Goal: Transaction & Acquisition: Purchase product/service

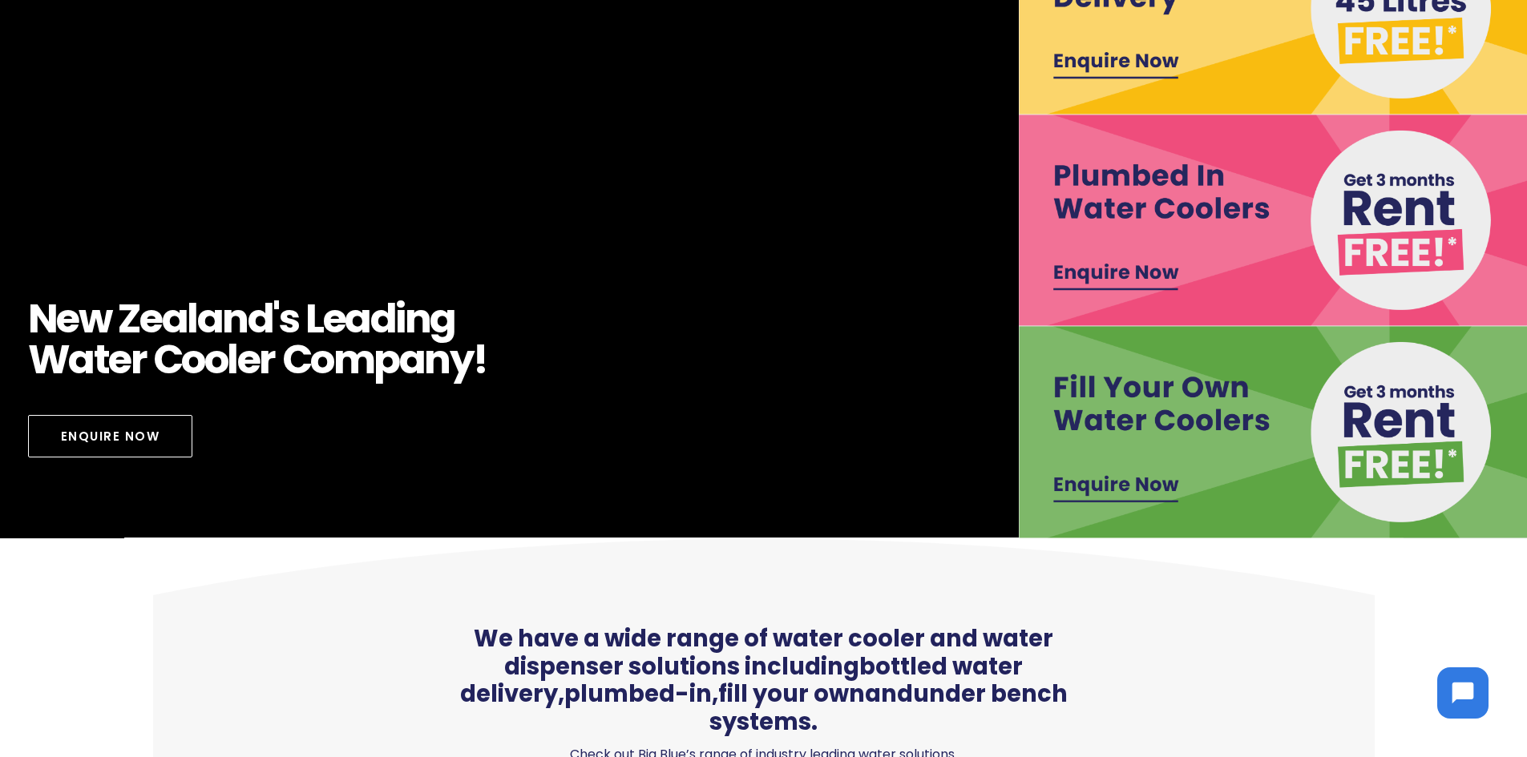
click at [1387, 477] on img at bounding box center [1274, 432] width 510 height 212
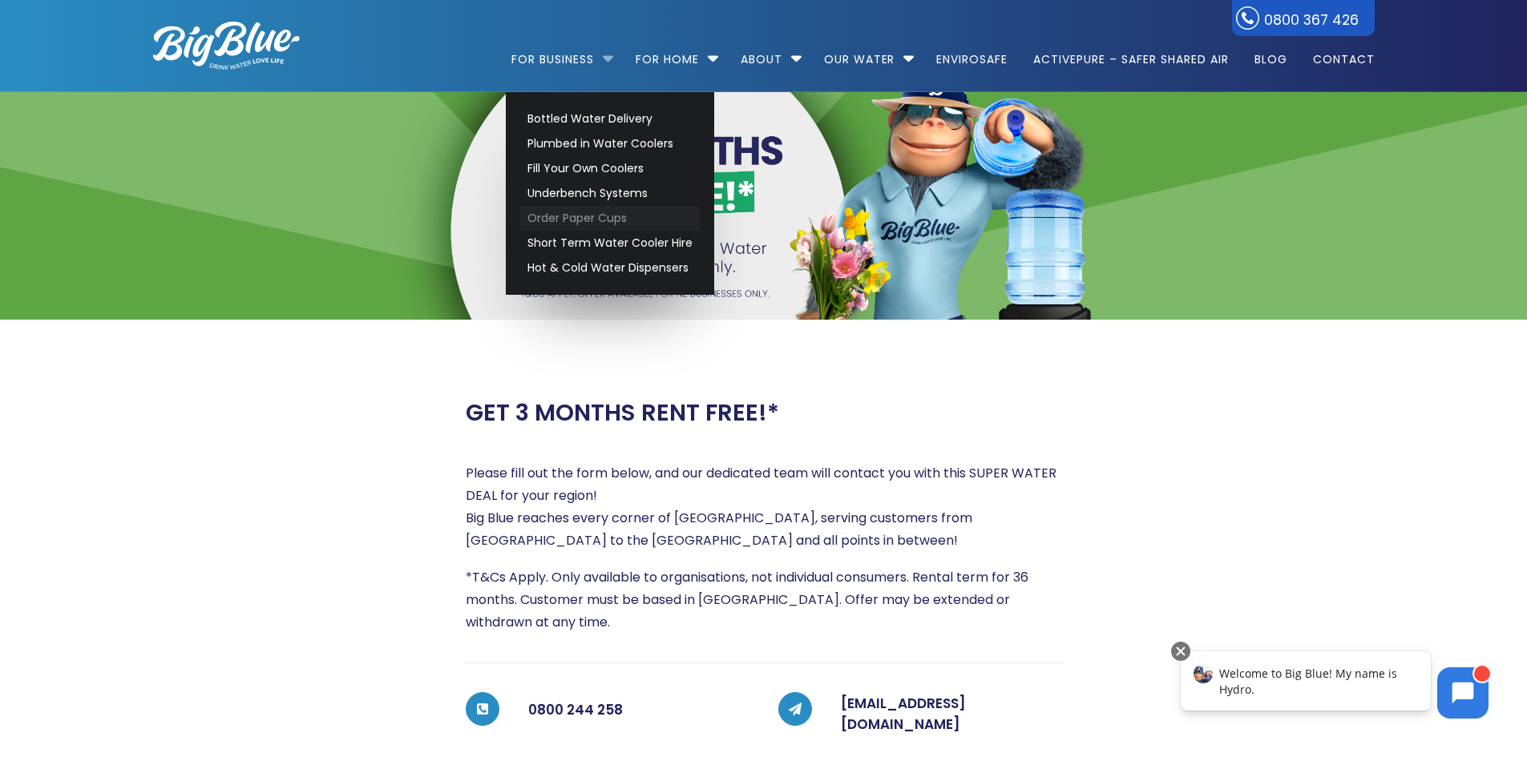
click at [620, 214] on link "Order Paper Cups" at bounding box center [610, 218] width 180 height 25
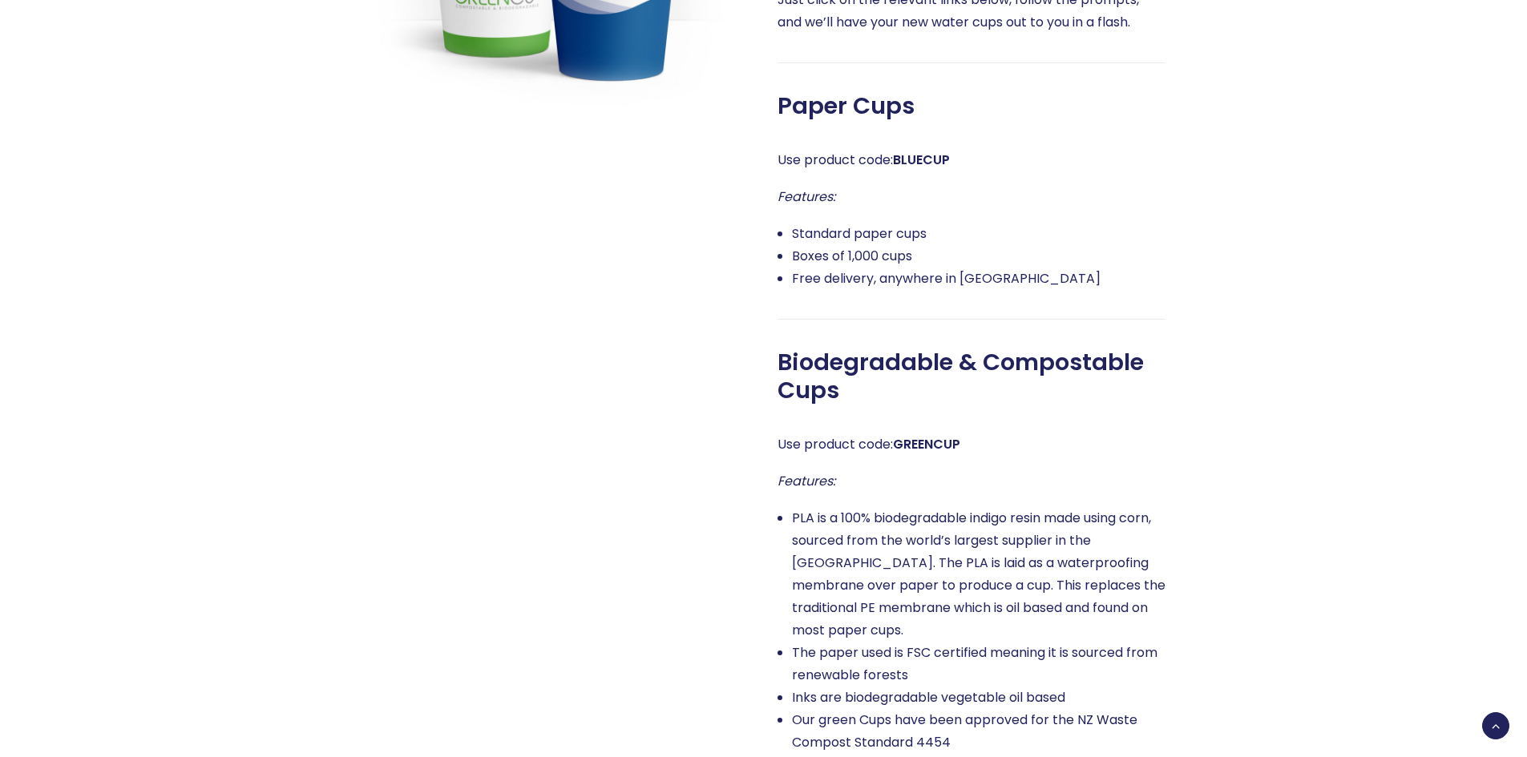
scroll to position [1362, 0]
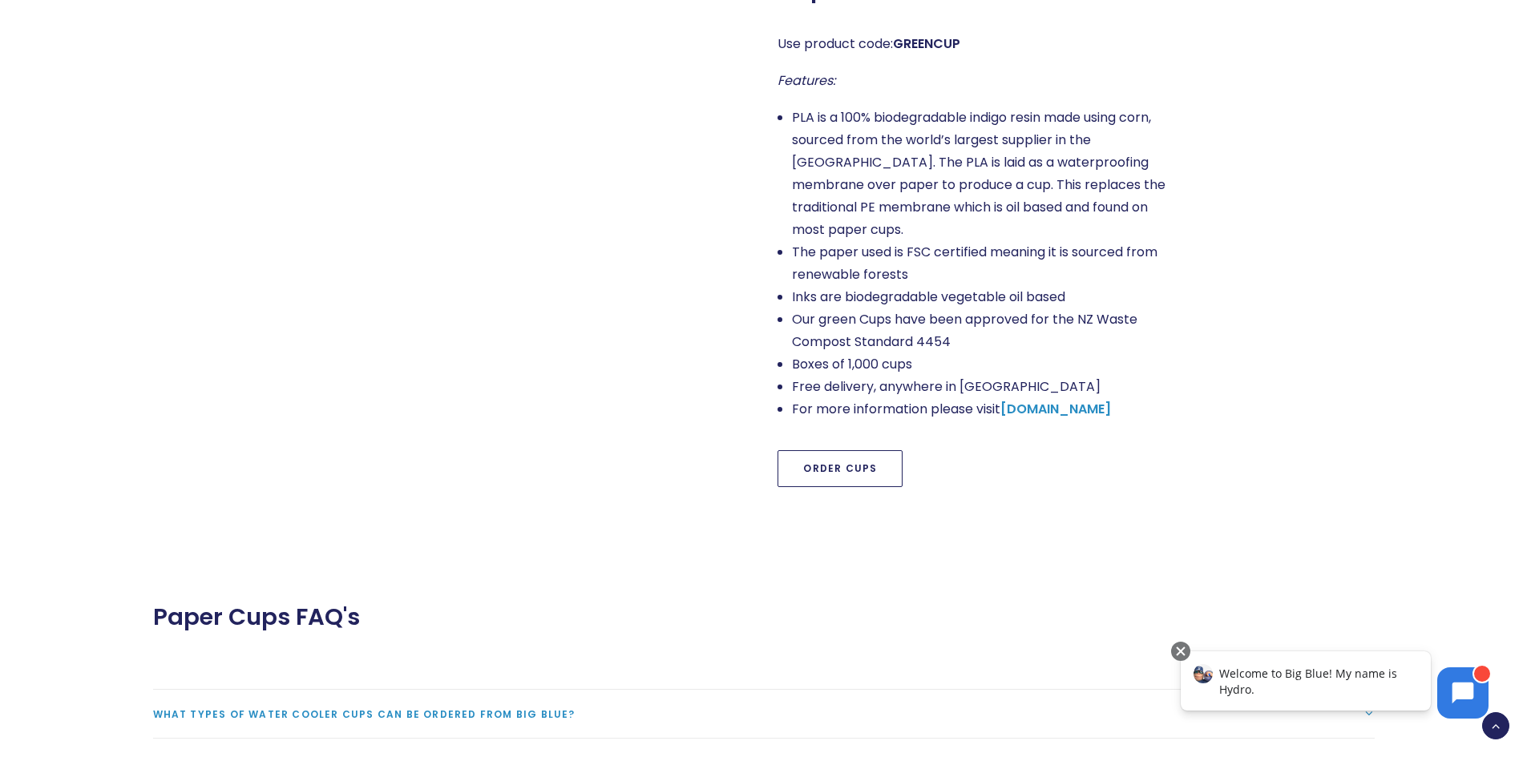
click at [871, 450] on link "Order Cups" at bounding box center [839, 468] width 125 height 37
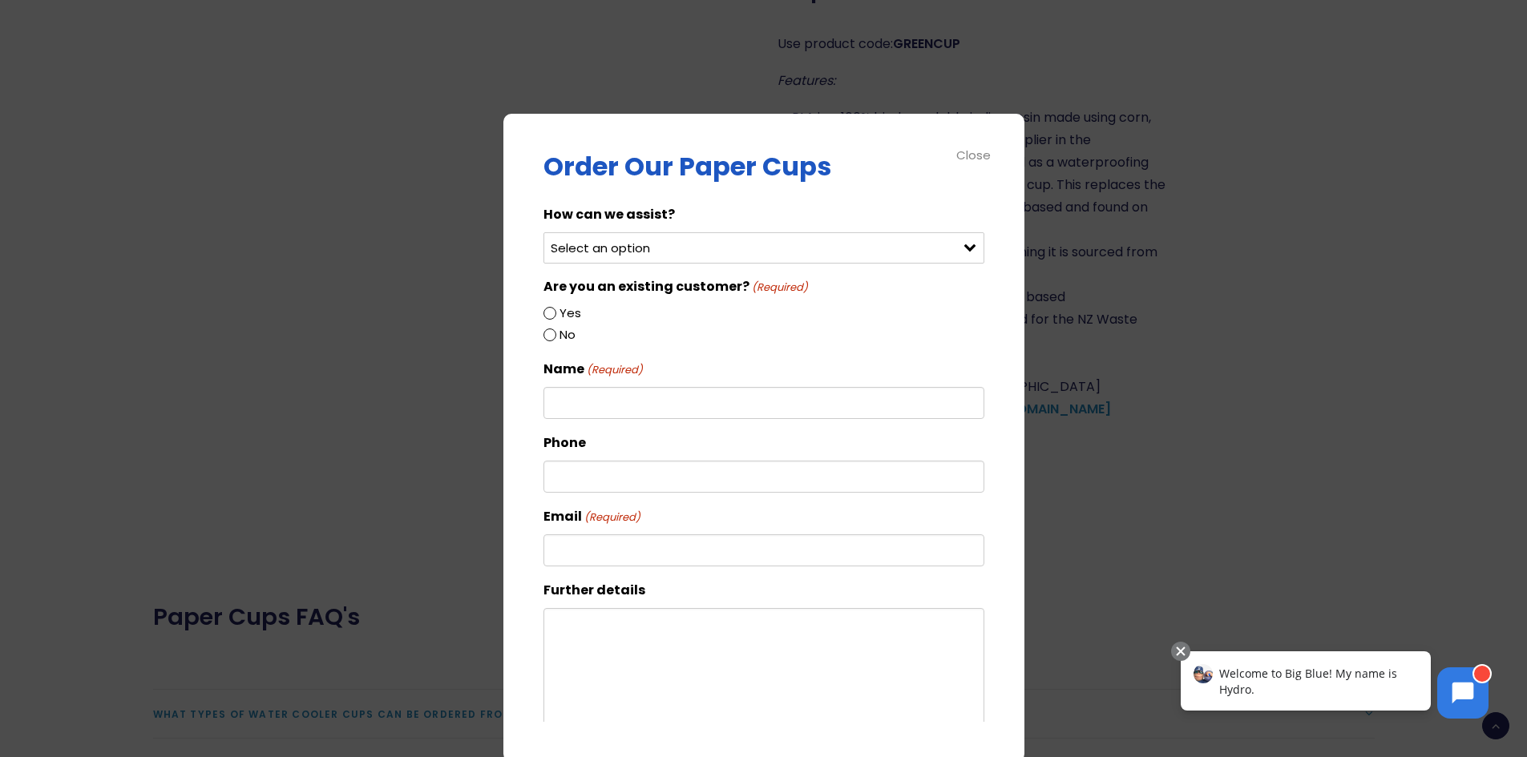
click at [660, 262] on select "Select an option Order green cups Order blue cups I need something else" at bounding box center [763, 247] width 441 height 31
select select "Order blue cups"
click at [543, 232] on select "Select an option Order green cups Order blue cups I need something else" at bounding box center [763, 247] width 441 height 31
click at [550, 317] on input "Yes" at bounding box center [549, 313] width 13 height 13
radio input "true"
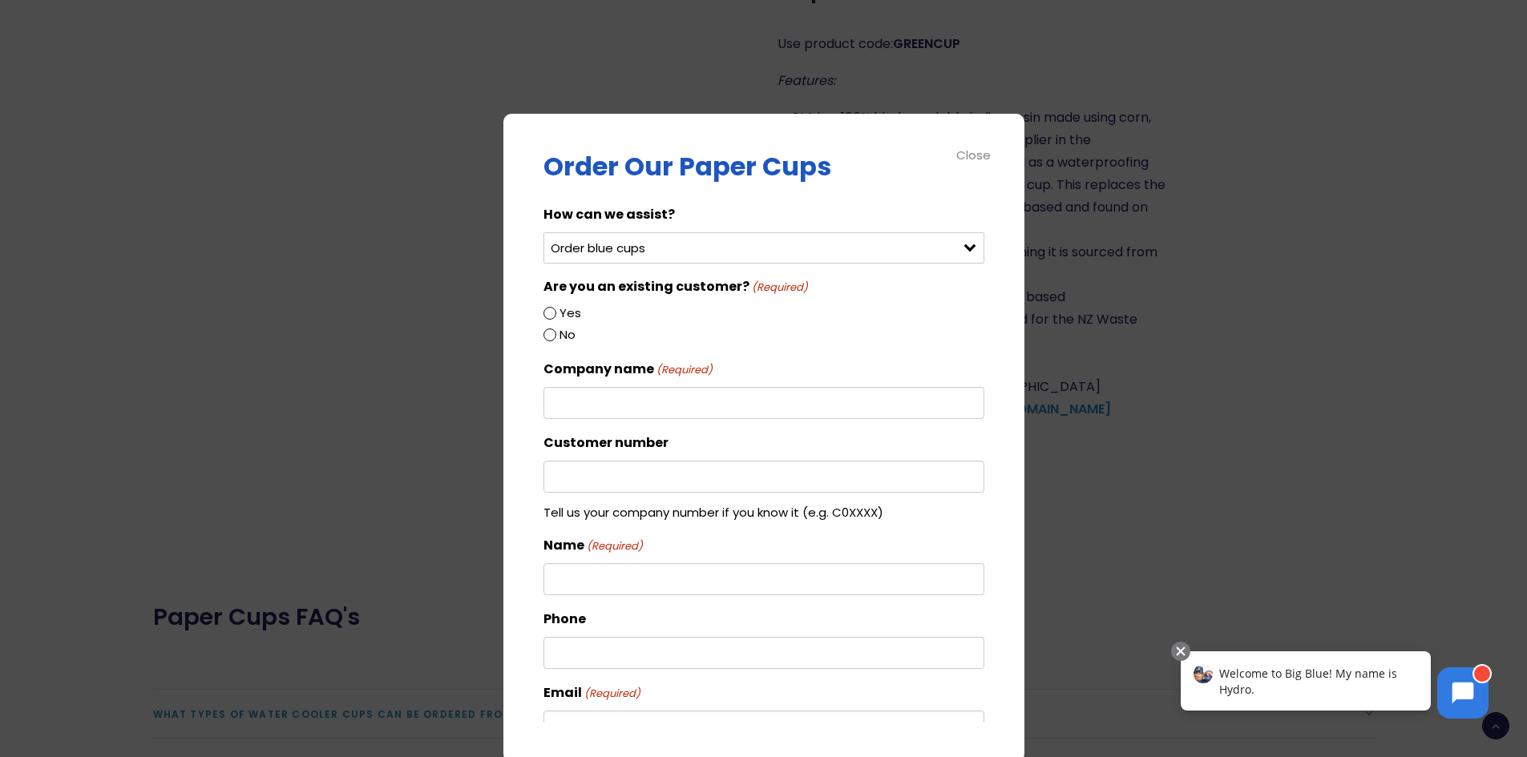
click at [637, 418] on input "Company name (Required)" at bounding box center [763, 403] width 441 height 32
click at [656, 400] on input "Company name (Required)" at bounding box center [763, 403] width 441 height 32
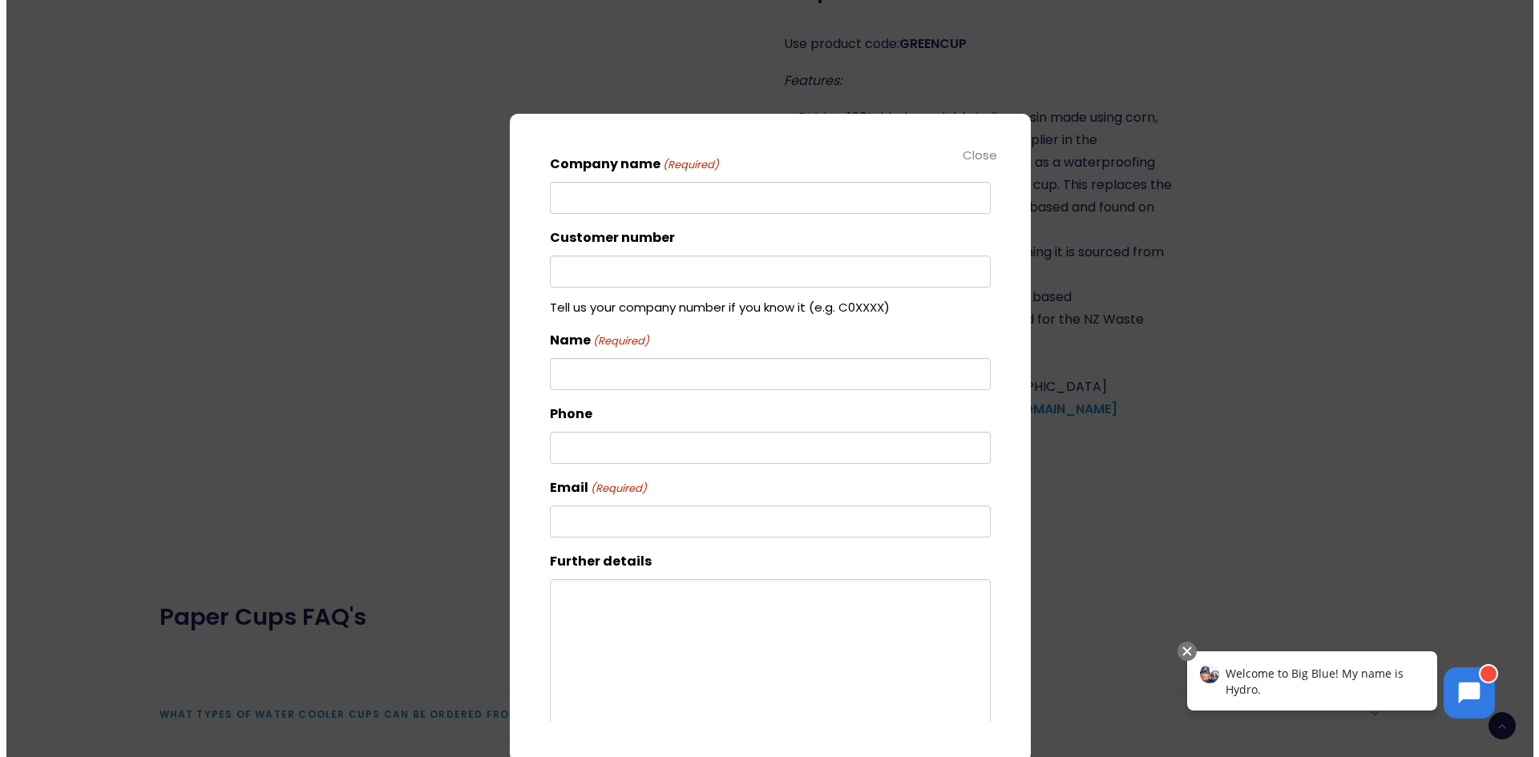
scroll to position [290, 0]
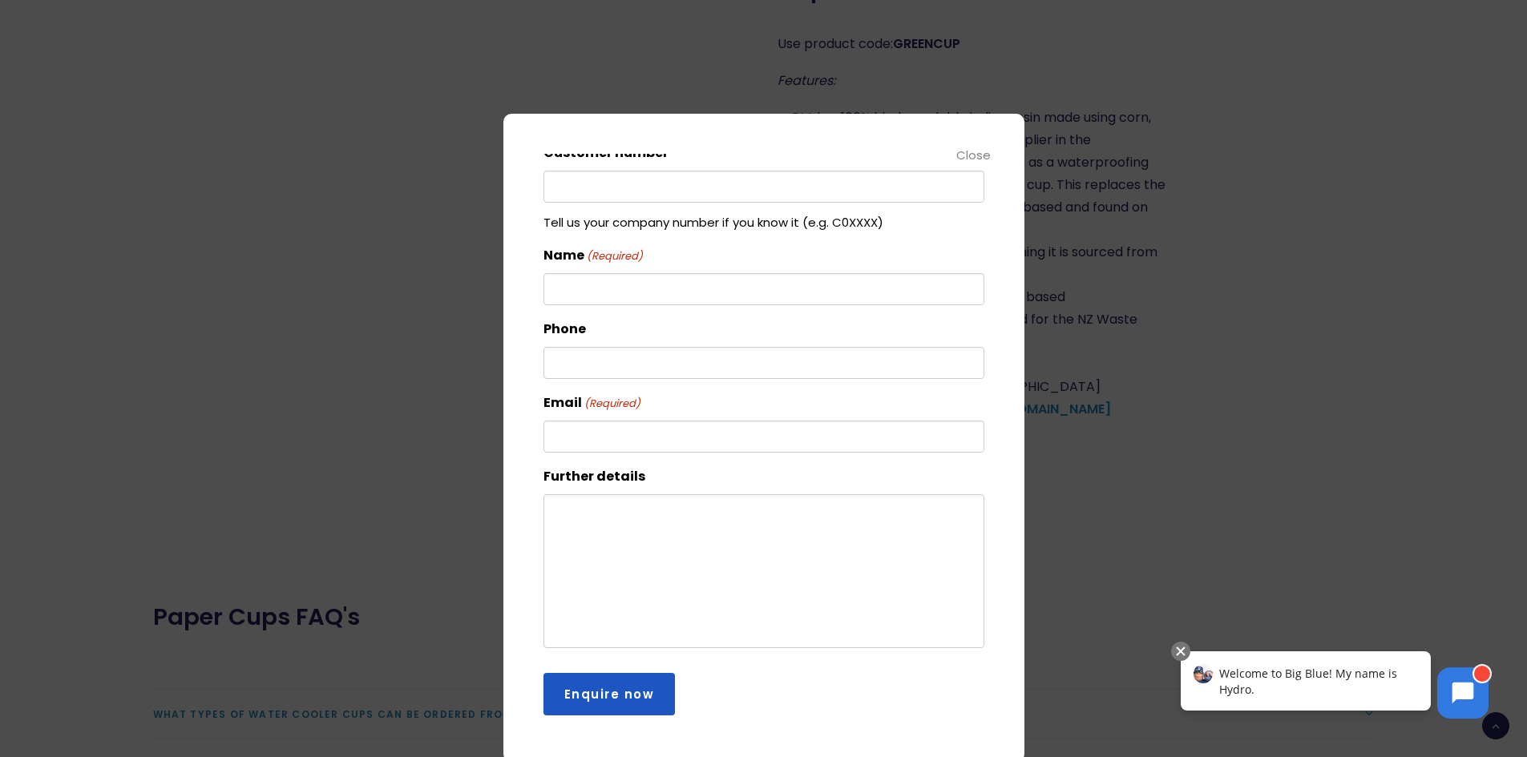
drag, startPoint x: 1060, startPoint y: 198, endPoint x: 1019, endPoint y: 176, distance: 47.3
click at [1060, 198] on div at bounding box center [763, 378] width 1527 height 757
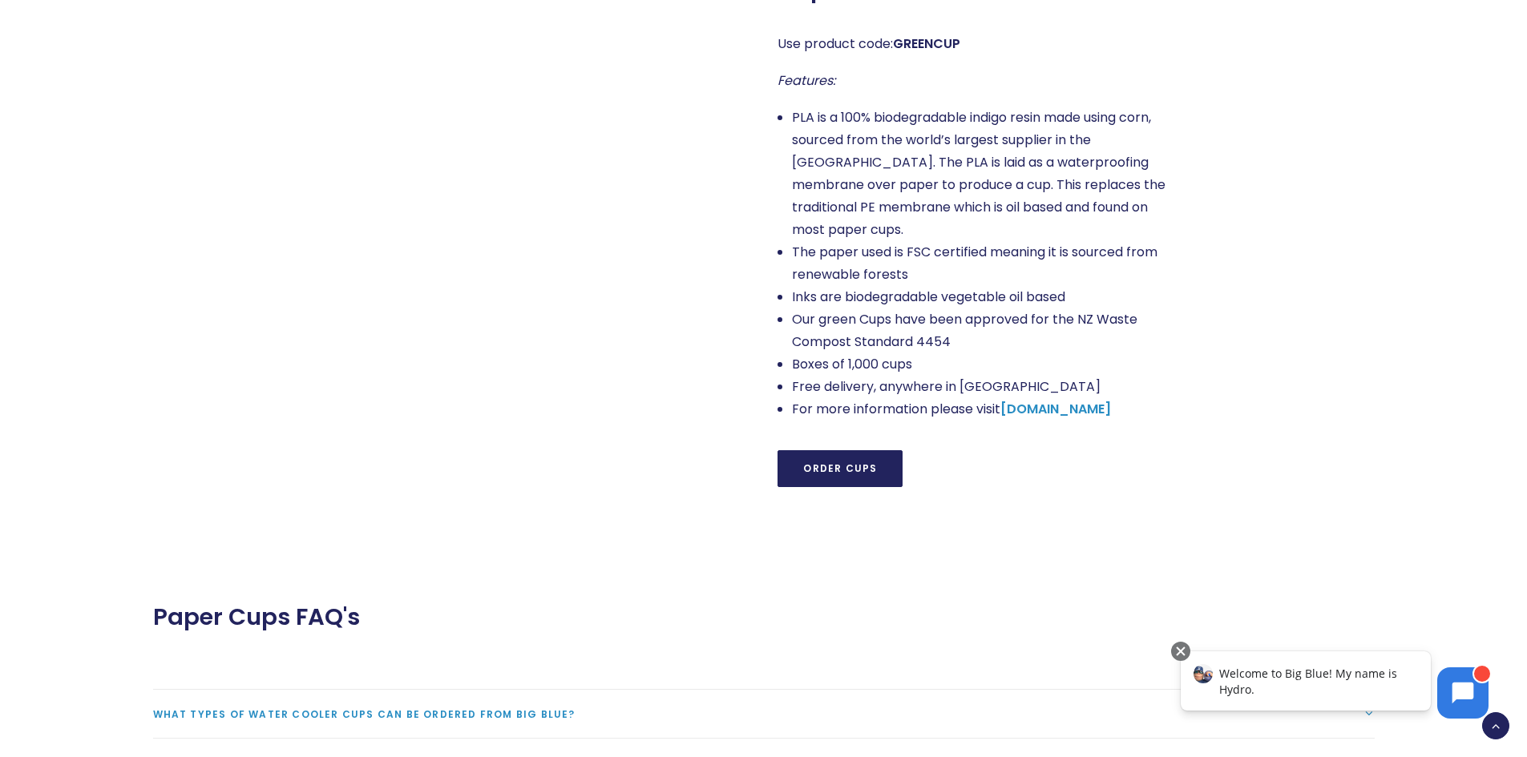
click at [974, 159] on li "PLA is a 100% biodegradable indigo resin made using corn, sourced from the worl…" at bounding box center [978, 174] width 373 height 135
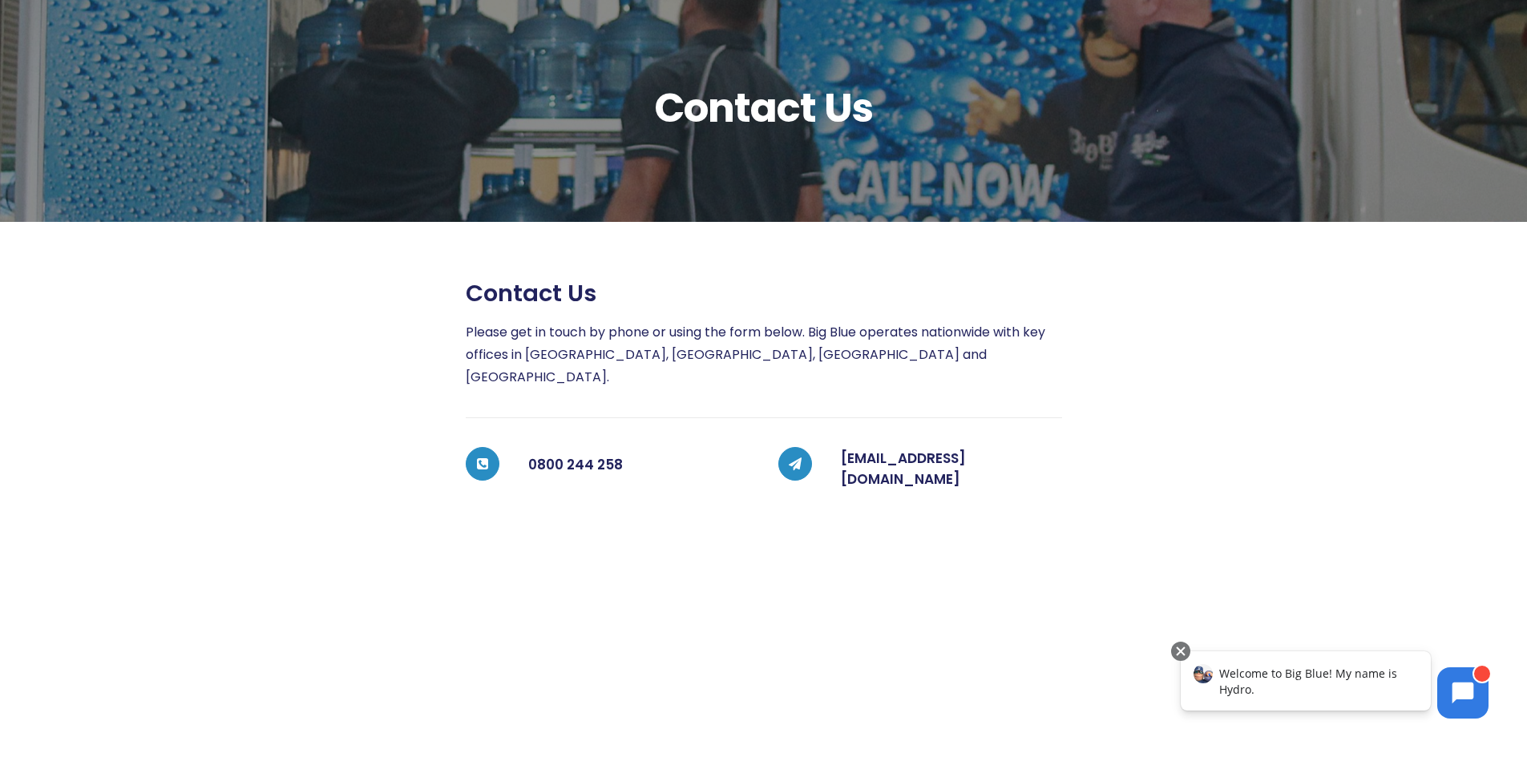
scroll to position [240, 0]
